Goal: Use online tool/utility: Utilize a website feature to perform a specific function

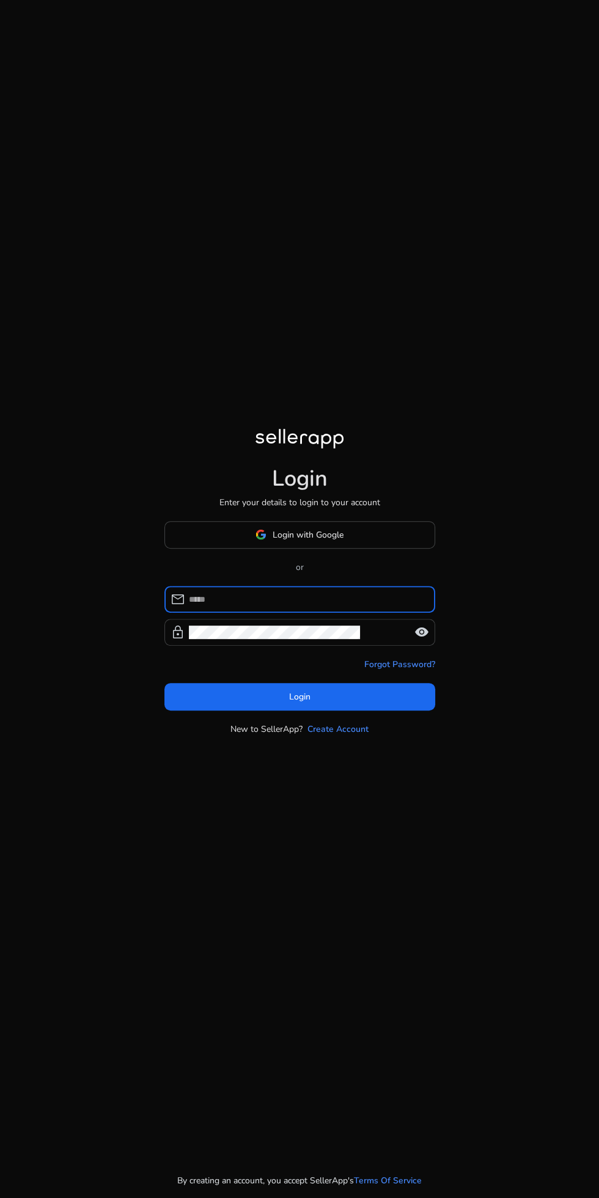
click at [387, 606] on input at bounding box center [307, 599] width 236 height 13
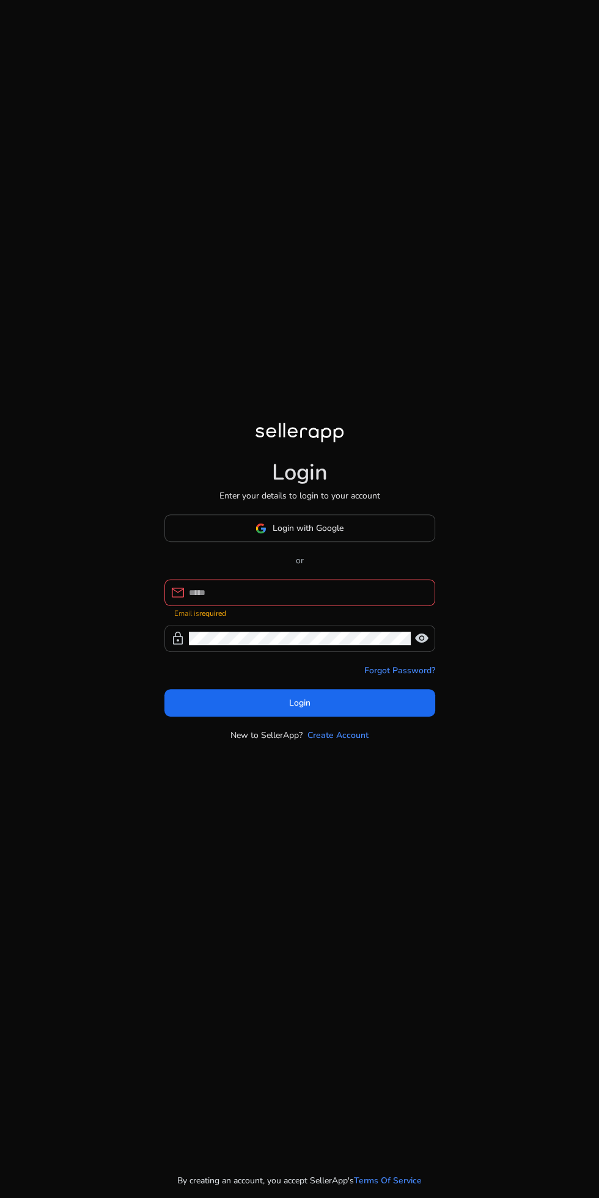
type input "**********"
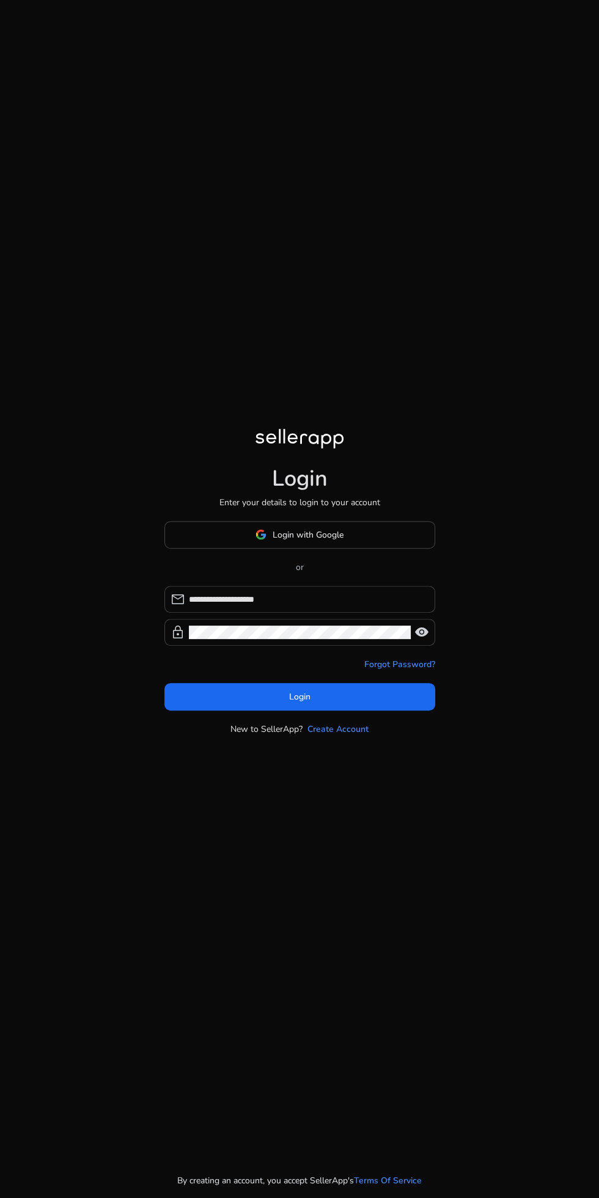
click button "Login" at bounding box center [299, 696] width 271 height 27
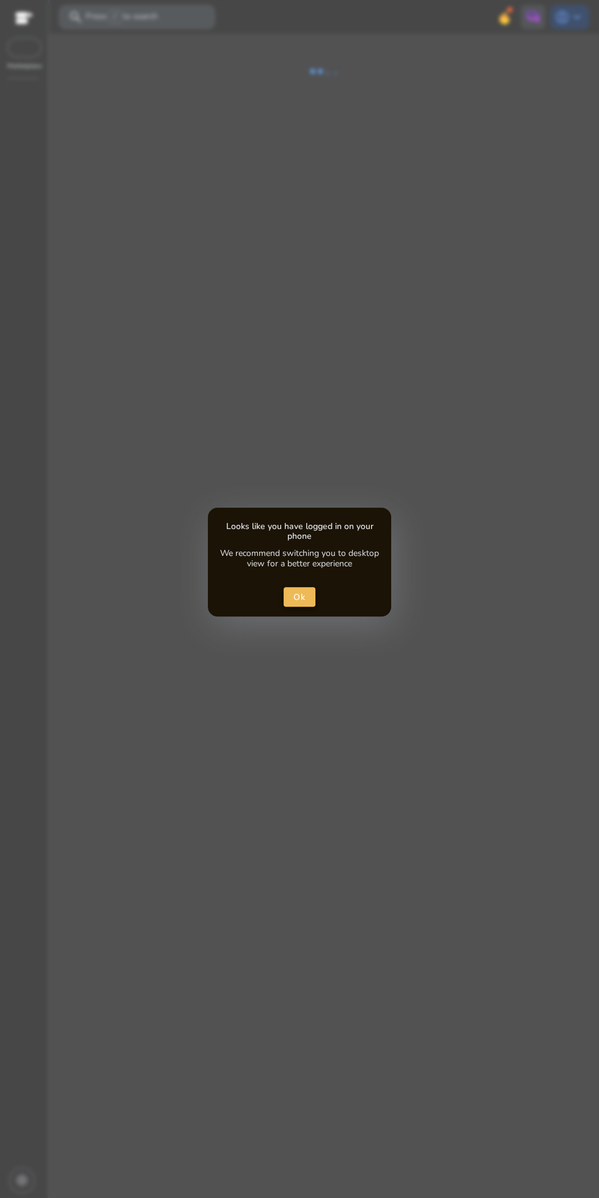
click at [304, 588] on span "close dialog" at bounding box center [299, 596] width 32 height 29
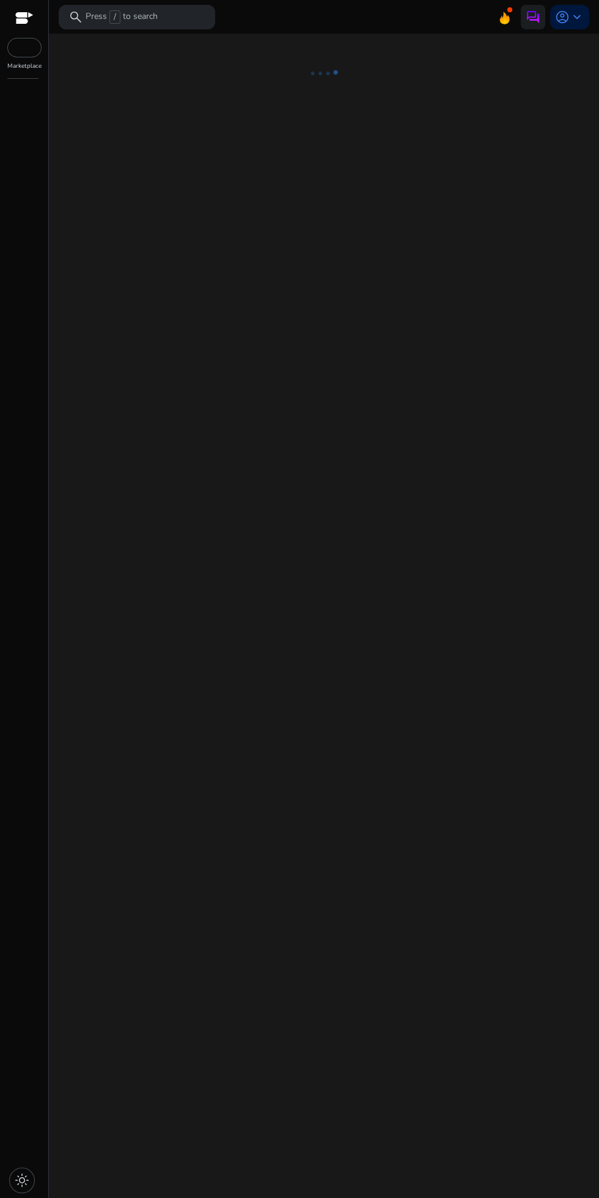
click at [25, 18] on div at bounding box center [24, 19] width 18 height 14
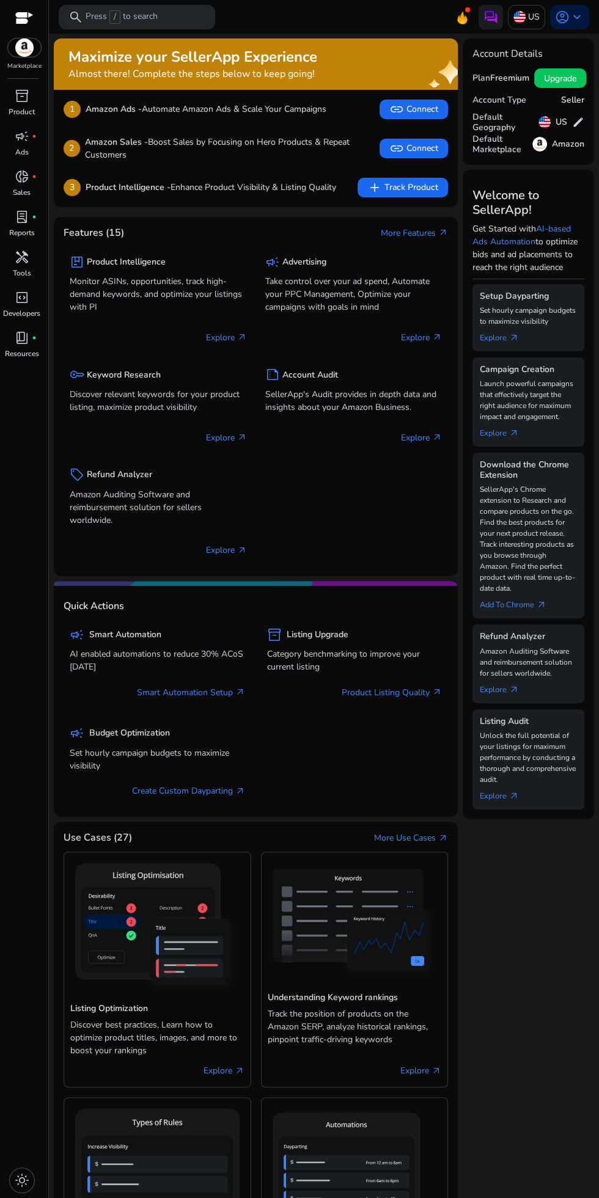
click at [23, 264] on span "handyman" at bounding box center [22, 257] width 15 height 15
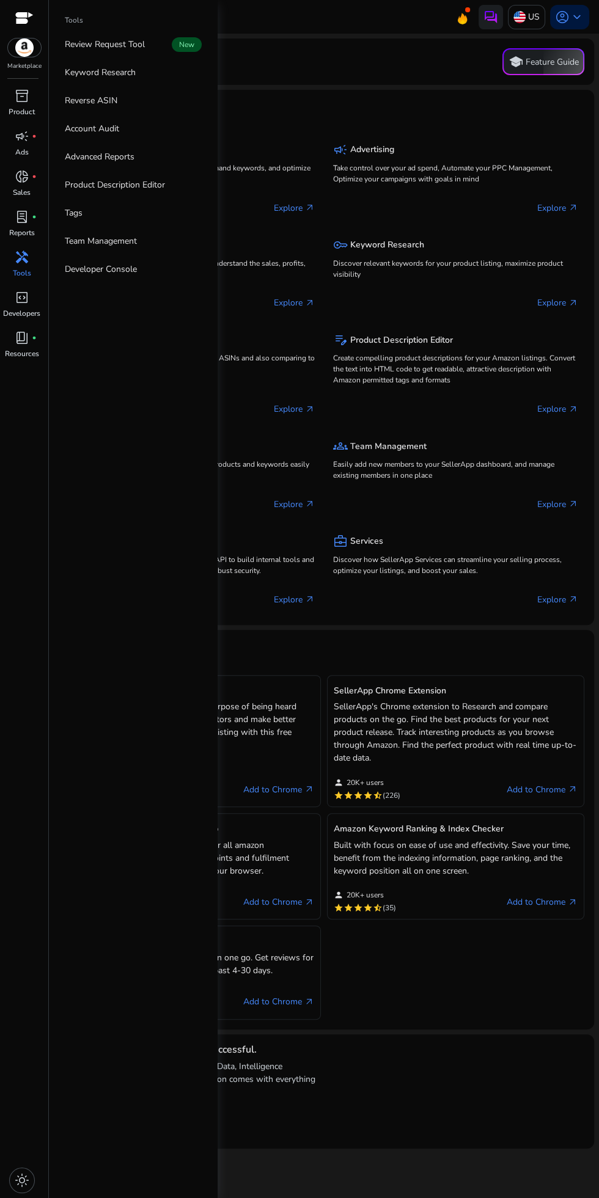
click at [160, 108] on link "Reverse ASIN" at bounding box center [133, 100] width 156 height 27
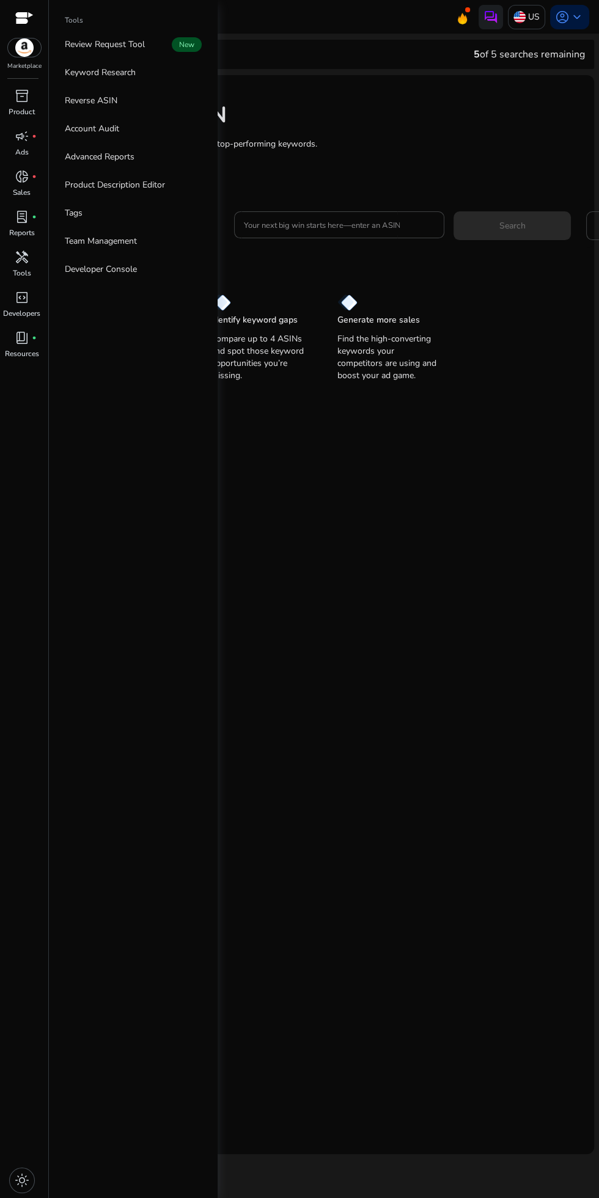
click at [421, 751] on mat-card "Reverse ASIN Enter up to 4 ASINs and find their top-performing keywords. Learn …" at bounding box center [324, 614] width 540 height 1079
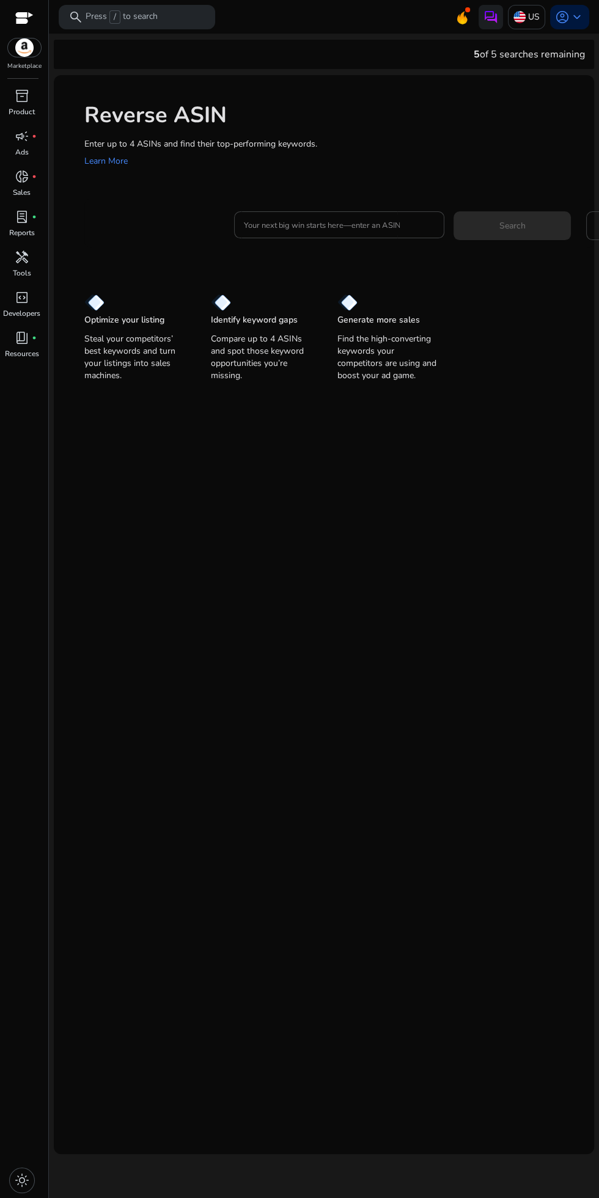
click at [368, 226] on input "Your next big win starts here—enter an ASIN" at bounding box center [339, 224] width 191 height 13
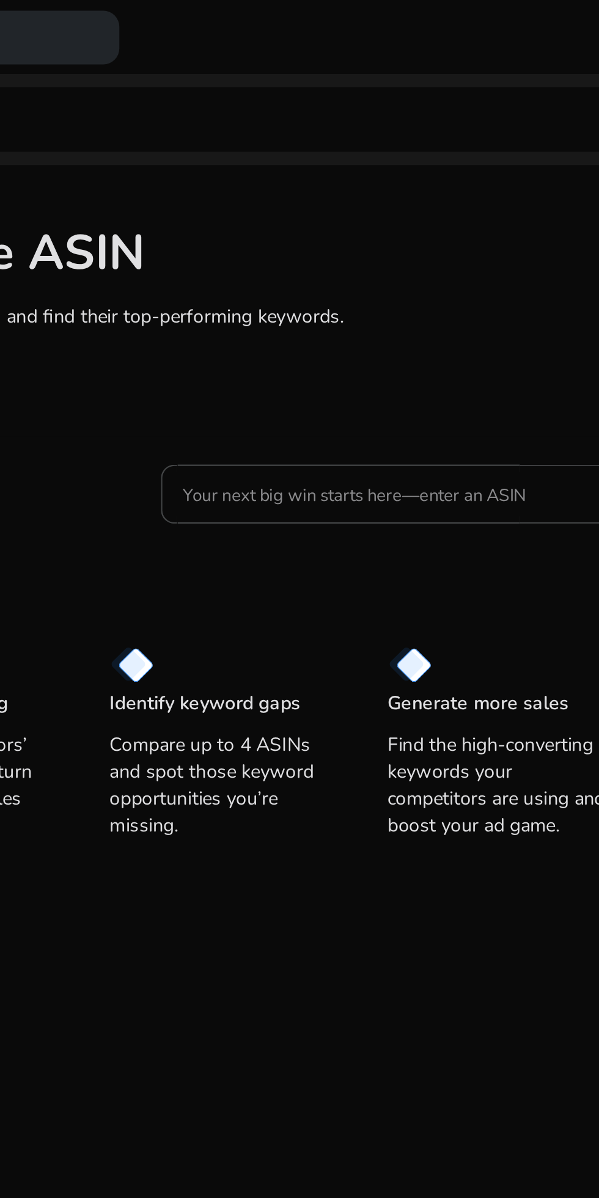
click at [326, 219] on input "Your next big win starts here—enter an ASIN" at bounding box center [339, 224] width 191 height 13
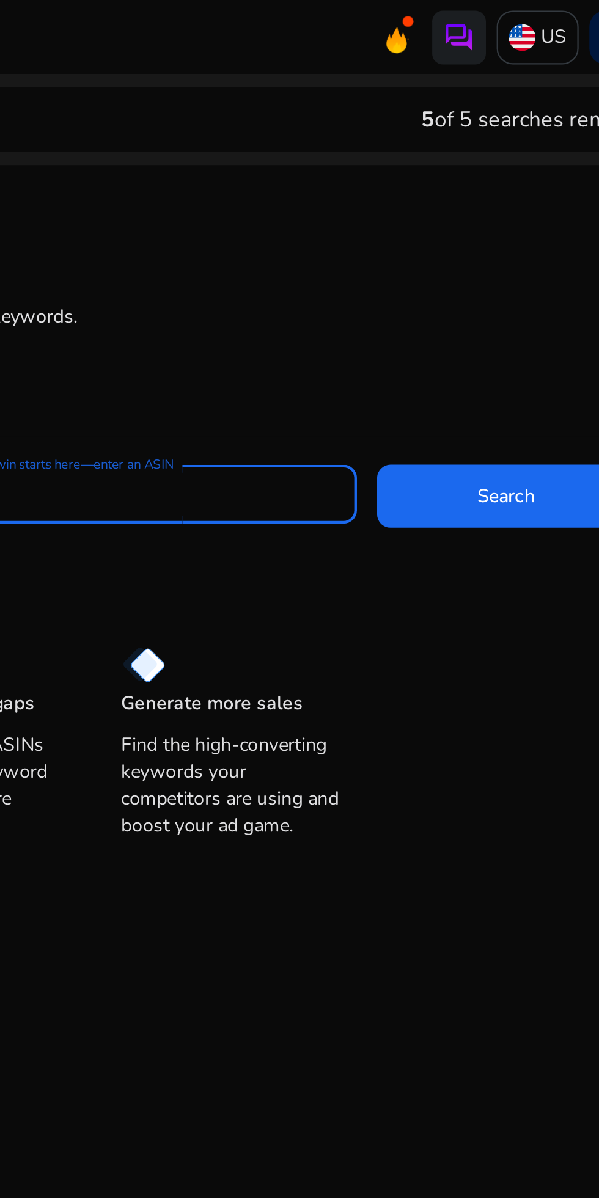
click at [500, 224] on span "Search" at bounding box center [511, 225] width 26 height 13
type input "**********"
